Goal: Find specific page/section: Find specific page/section

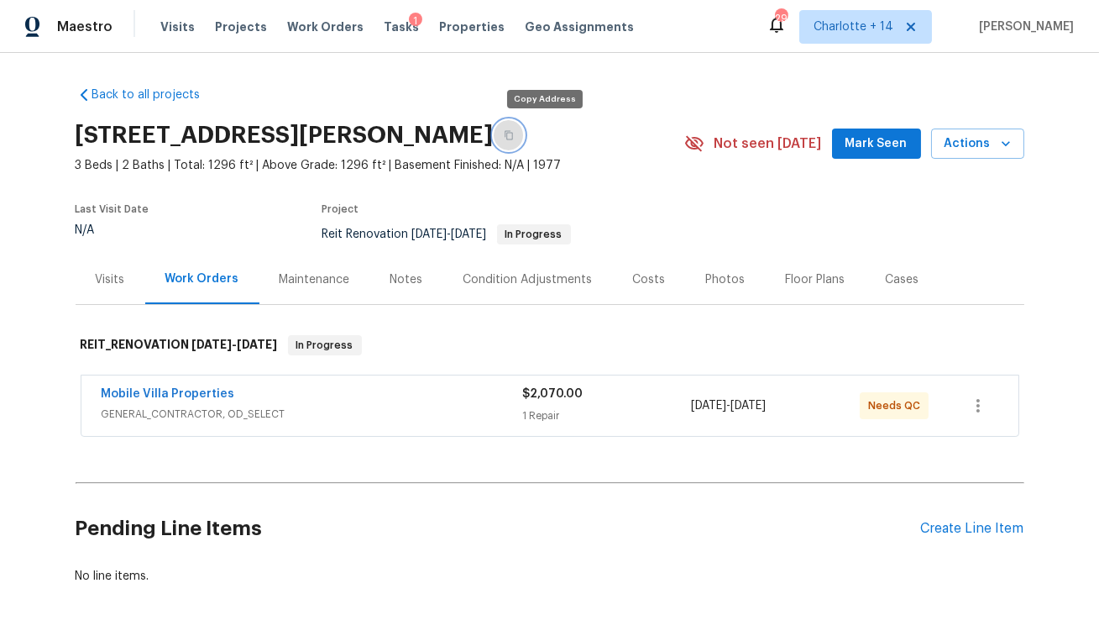
click at [514, 134] on icon "button" at bounding box center [509, 135] width 10 height 10
